Goal: Find specific page/section: Find specific page/section

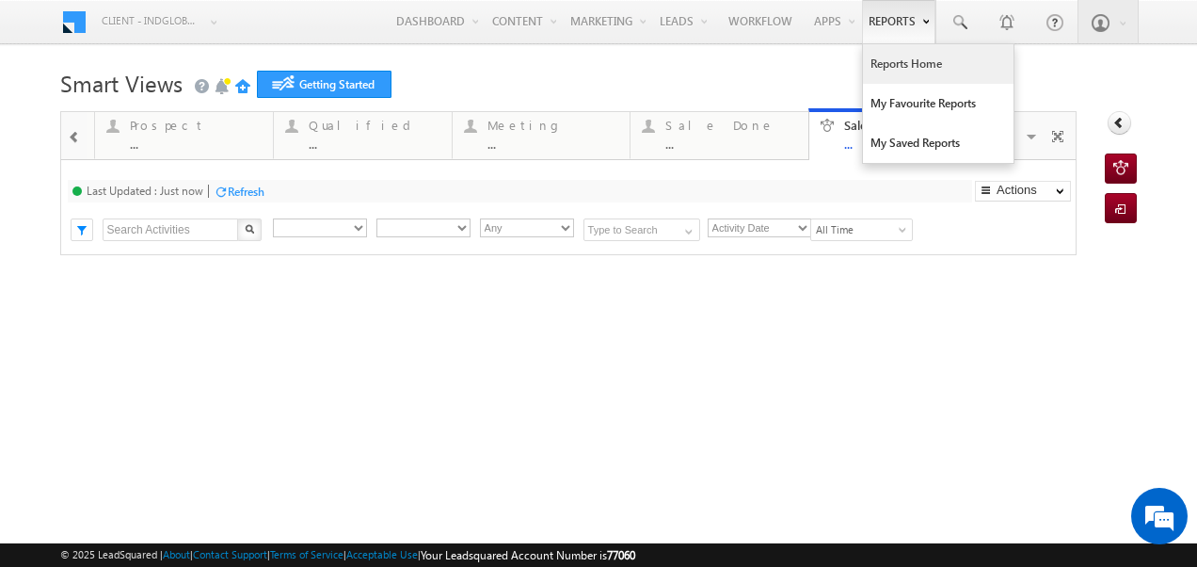
click at [907, 70] on link "Reports Home" at bounding box center [938, 64] width 151 height 40
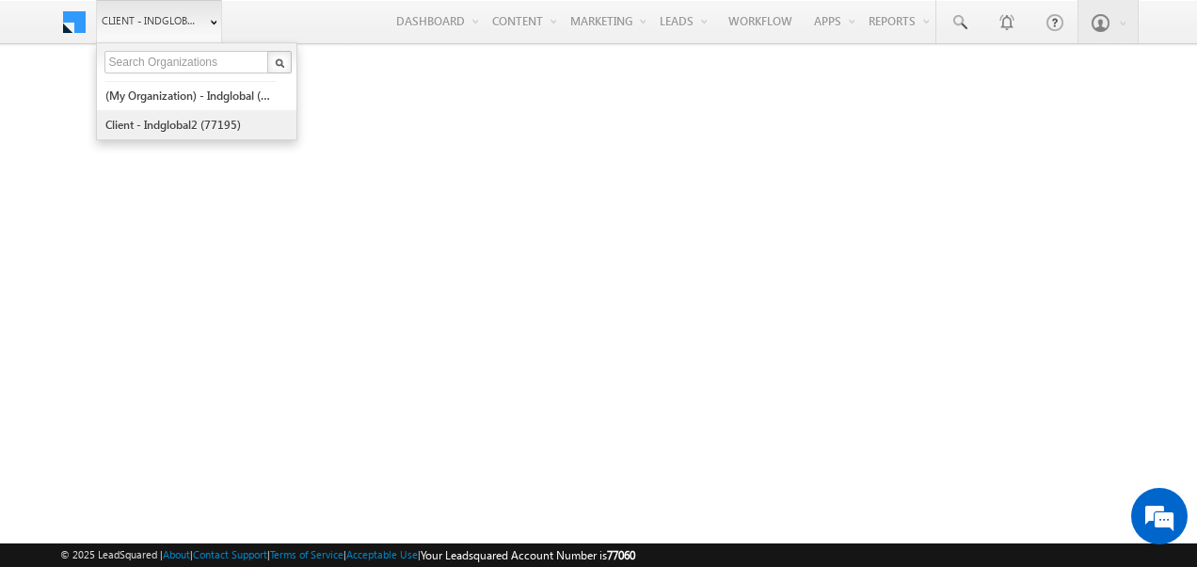
click at [167, 122] on link "Client - indglobal2 (77195)" at bounding box center [190, 124] width 172 height 29
